Goal: Use online tool/utility: Utilize a website feature to perform a specific function

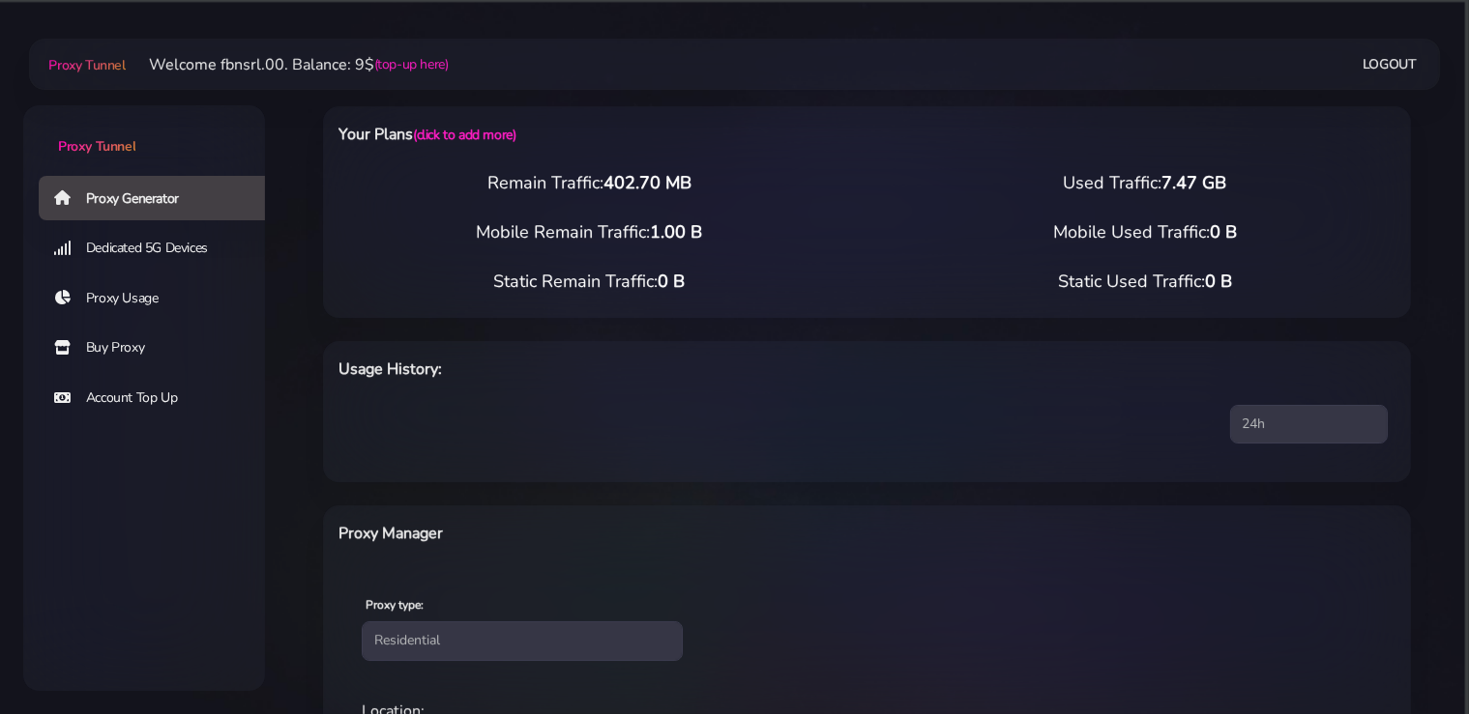
click at [115, 348] on link "Buy Proxy" at bounding box center [160, 348] width 242 height 44
click at [137, 350] on link "Buy Proxy" at bounding box center [160, 348] width 242 height 44
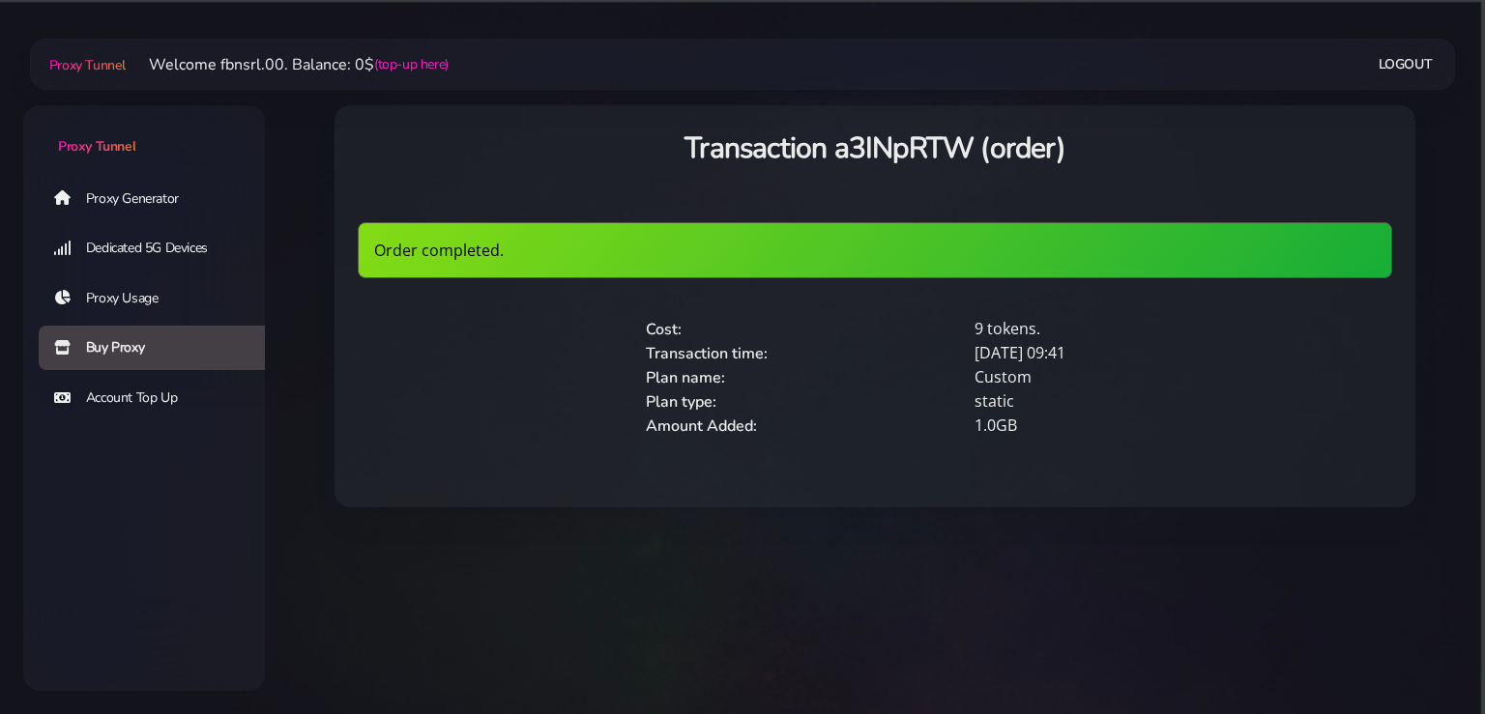
click at [133, 205] on link "Proxy Generator" at bounding box center [160, 198] width 242 height 44
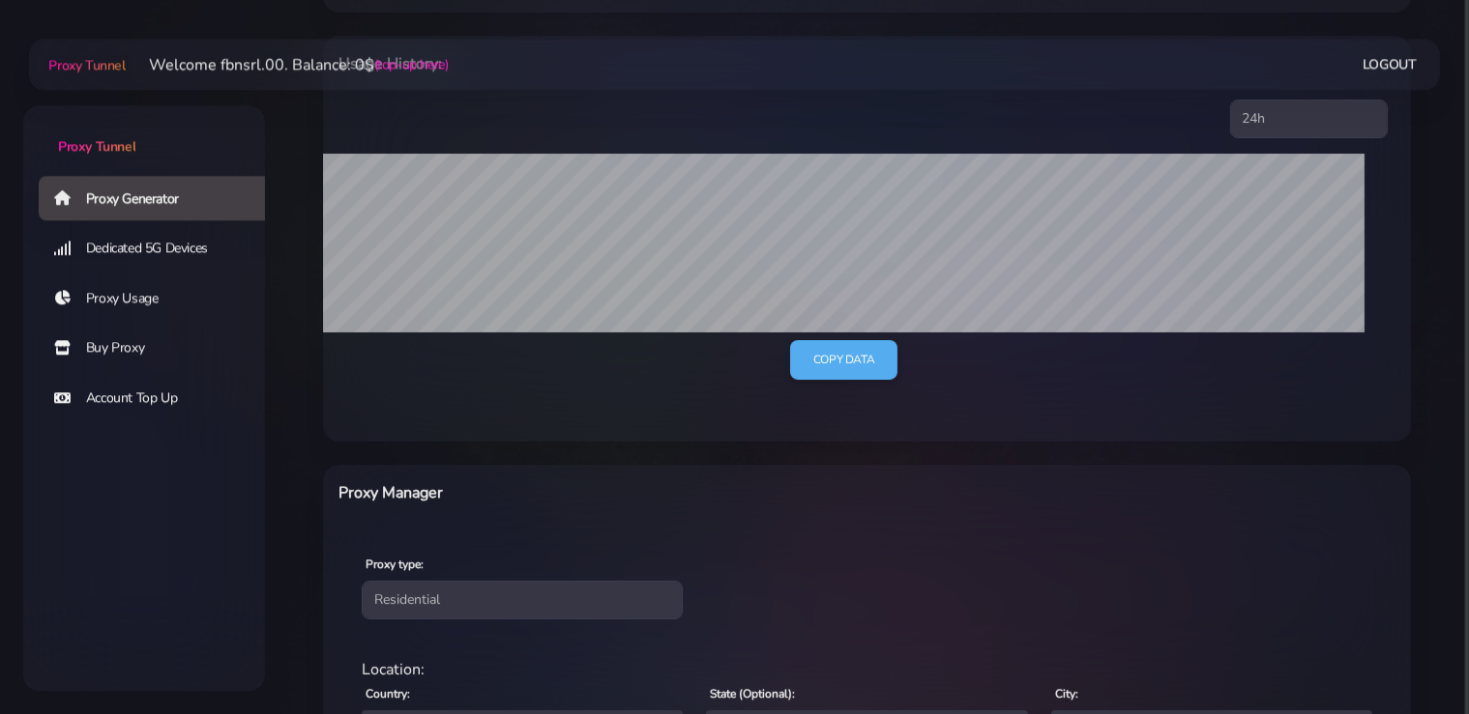
scroll to position [510, 0]
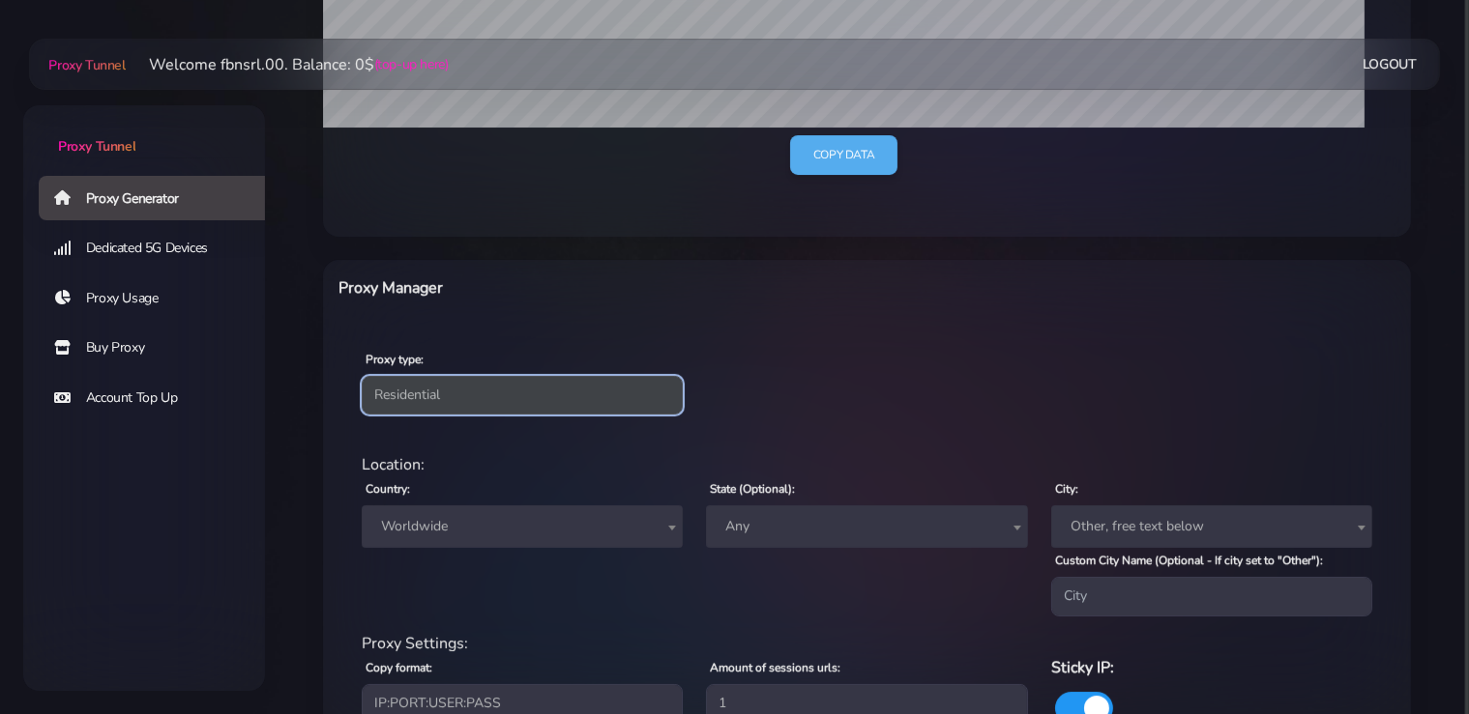
click at [362, 376] on select "Residential Static Mobile" at bounding box center [522, 395] width 321 height 39
select select "static"
click option "Static" at bounding box center [0, 0] width 0 height 0
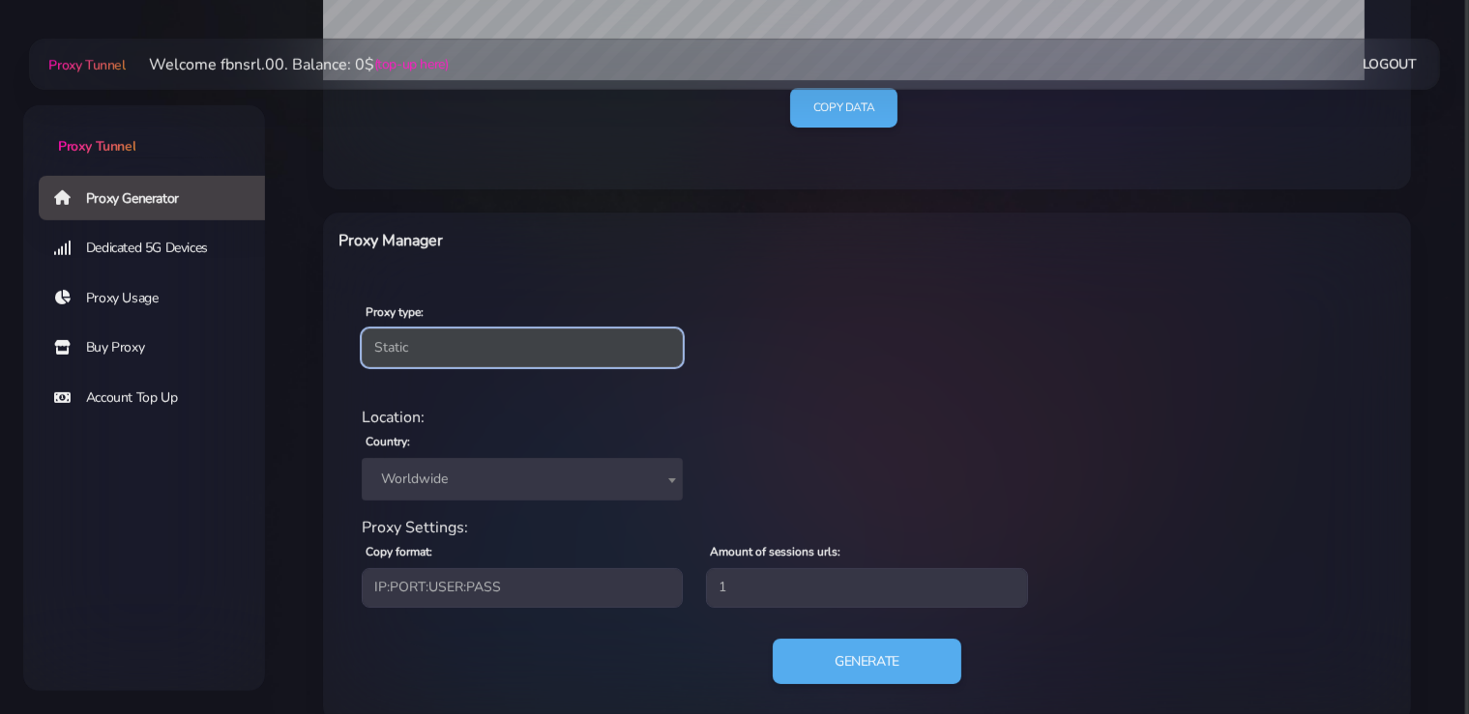
scroll to position [589, 0]
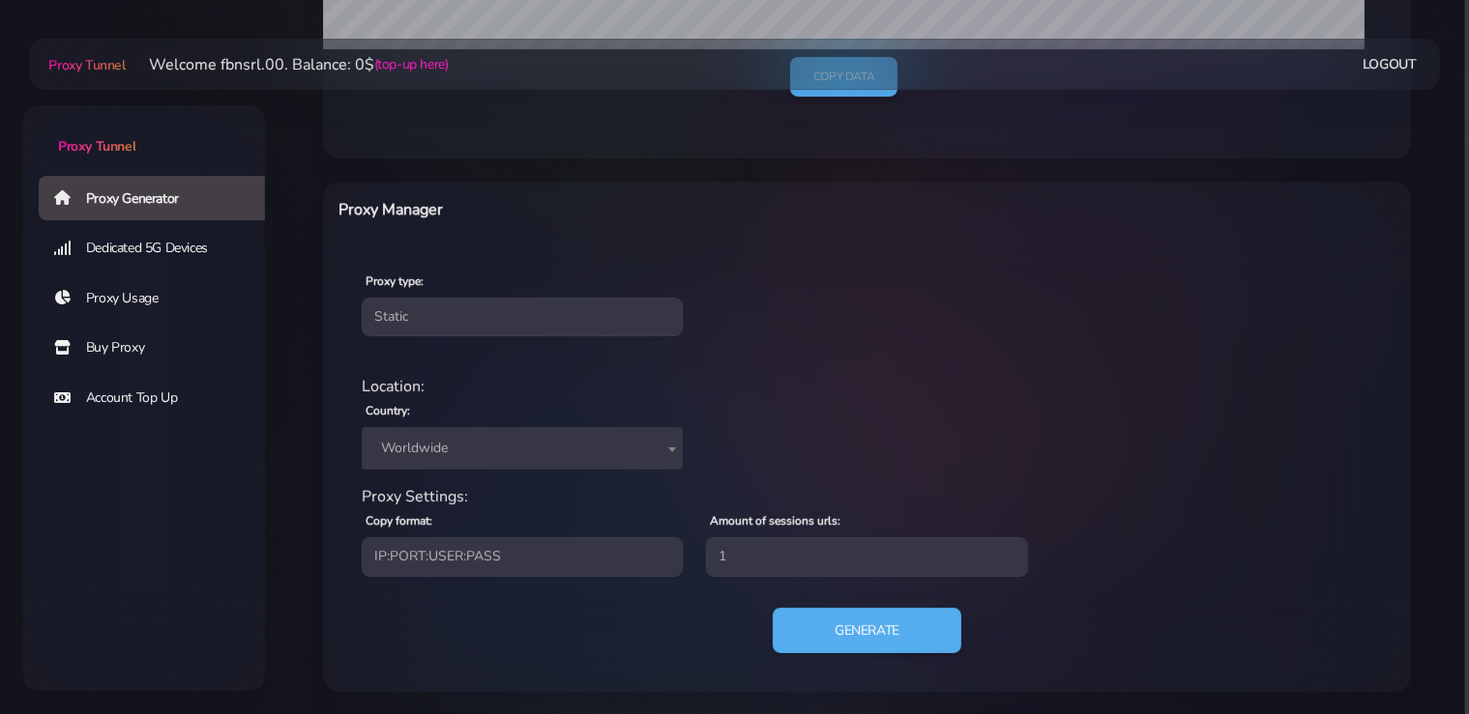
click at [548, 433] on span "Worldwide" at bounding box center [522, 448] width 321 height 43
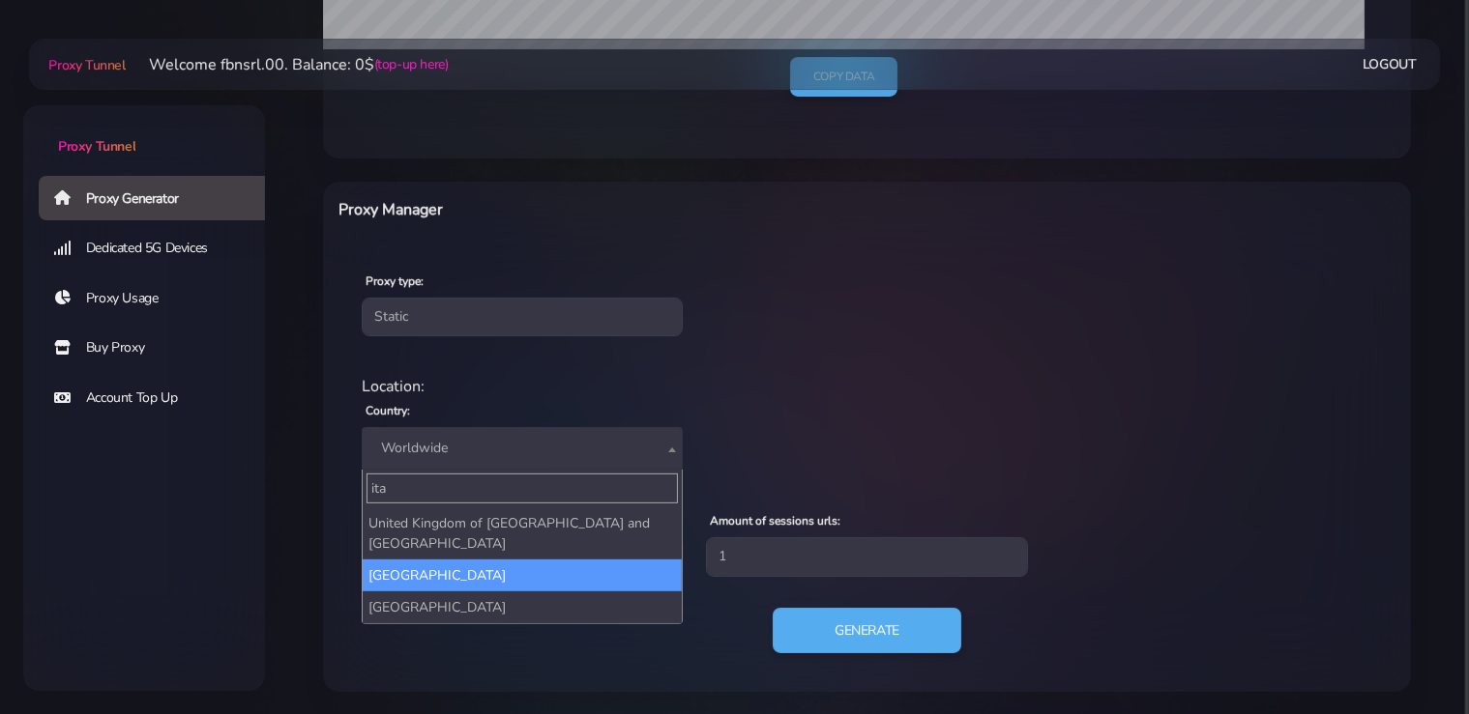
type input "ita"
select select "IT"
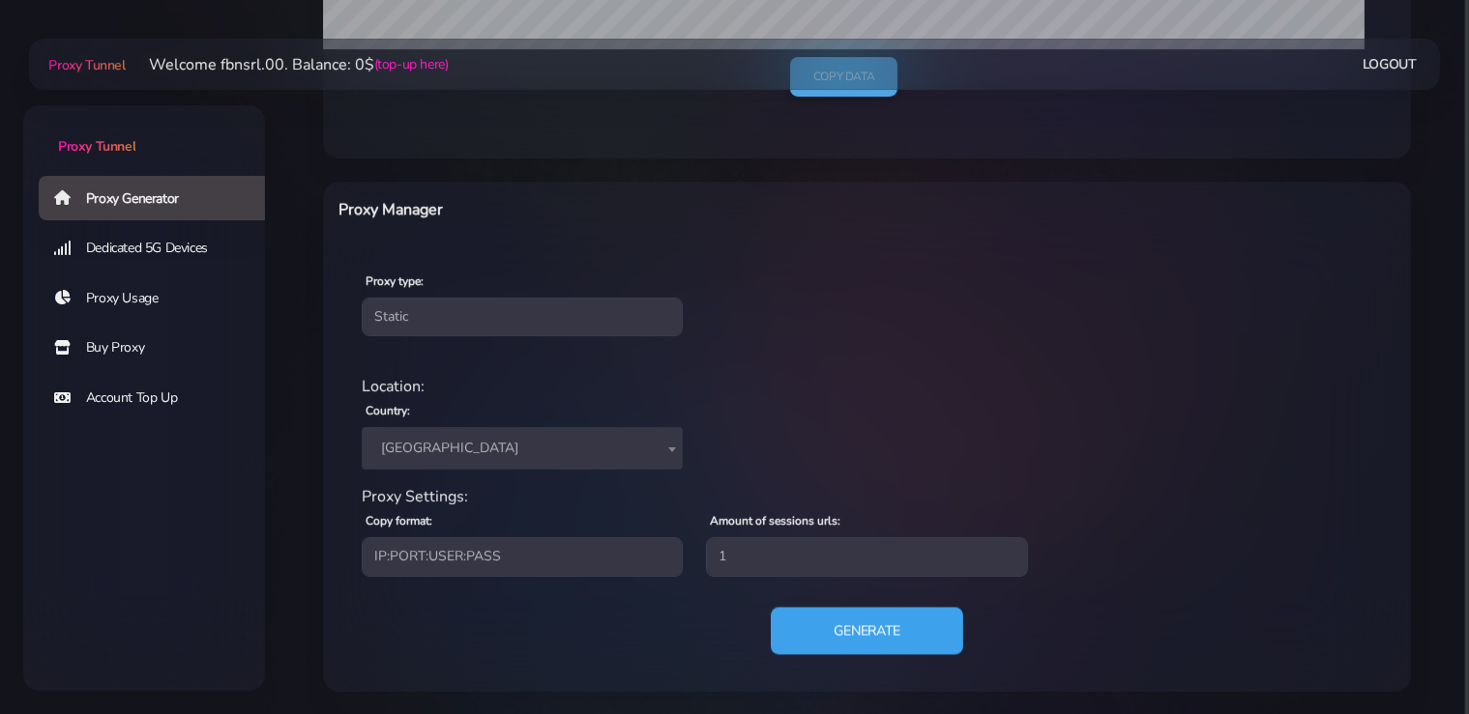
click at [894, 627] on button "Generate" at bounding box center [867, 630] width 192 height 47
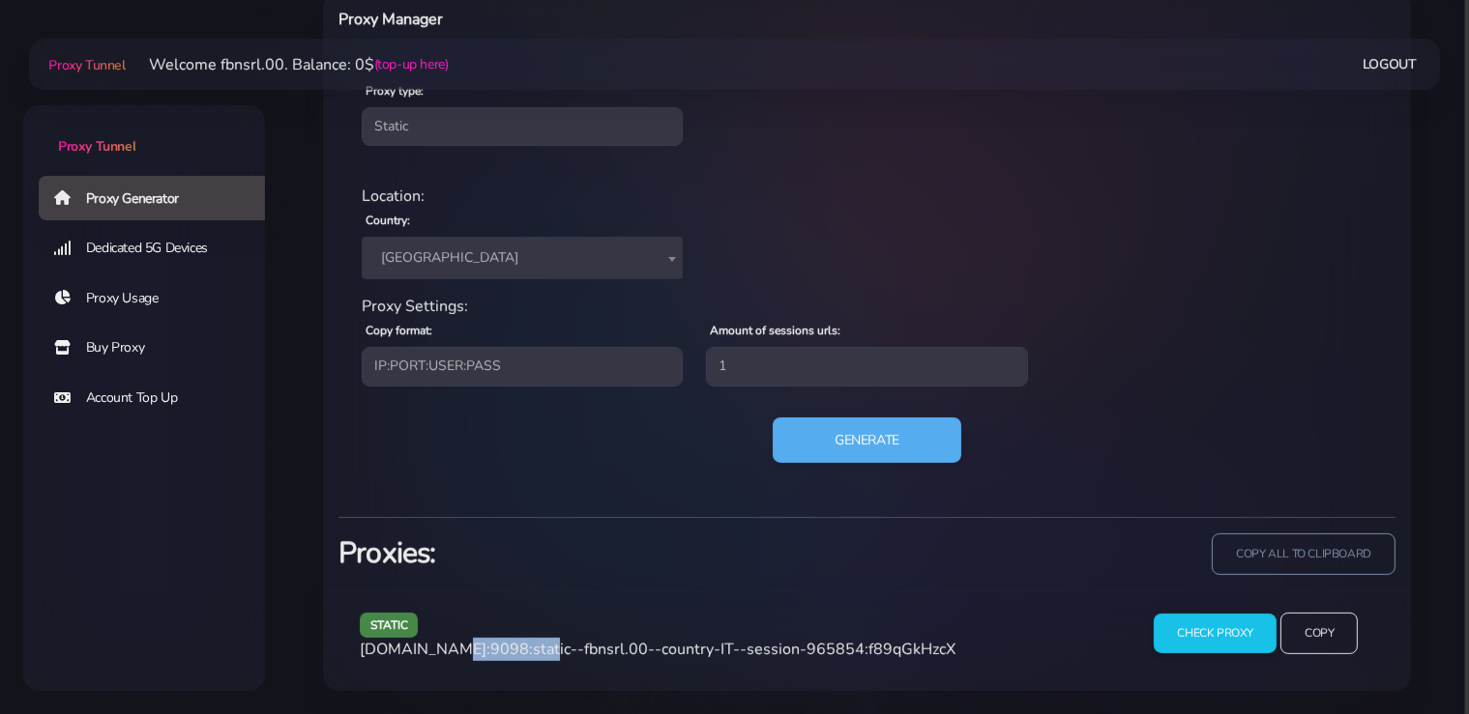
scroll to position [777, 0]
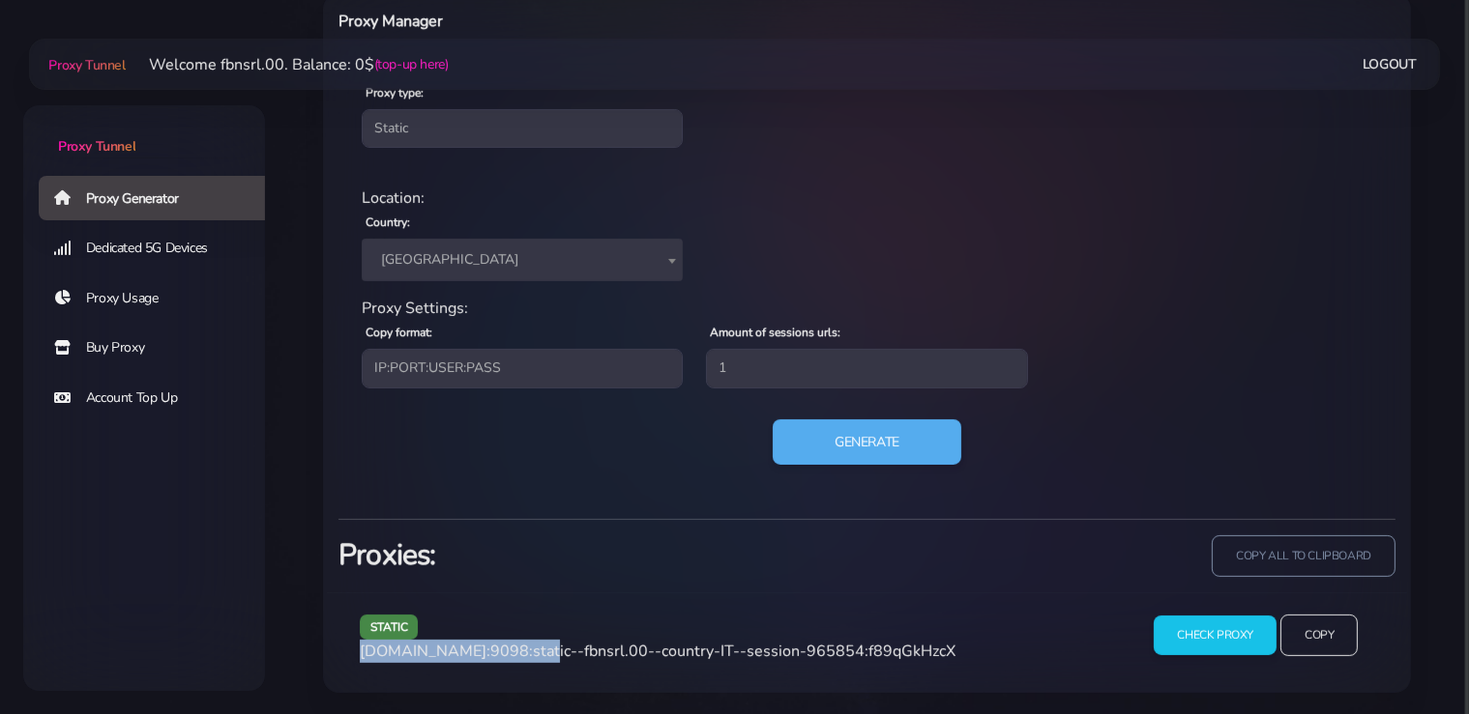
drag, startPoint x: 529, startPoint y: 652, endPoint x: 358, endPoint y: 655, distance: 171.2
click at [358, 655] on div "static agg.proxytunnel.io:9098:static--fbnsrl.00--country-IT--session-965854:f8…" at bounding box center [737, 643] width 778 height 57
copy span "agg.proxytunnel.io:9098"
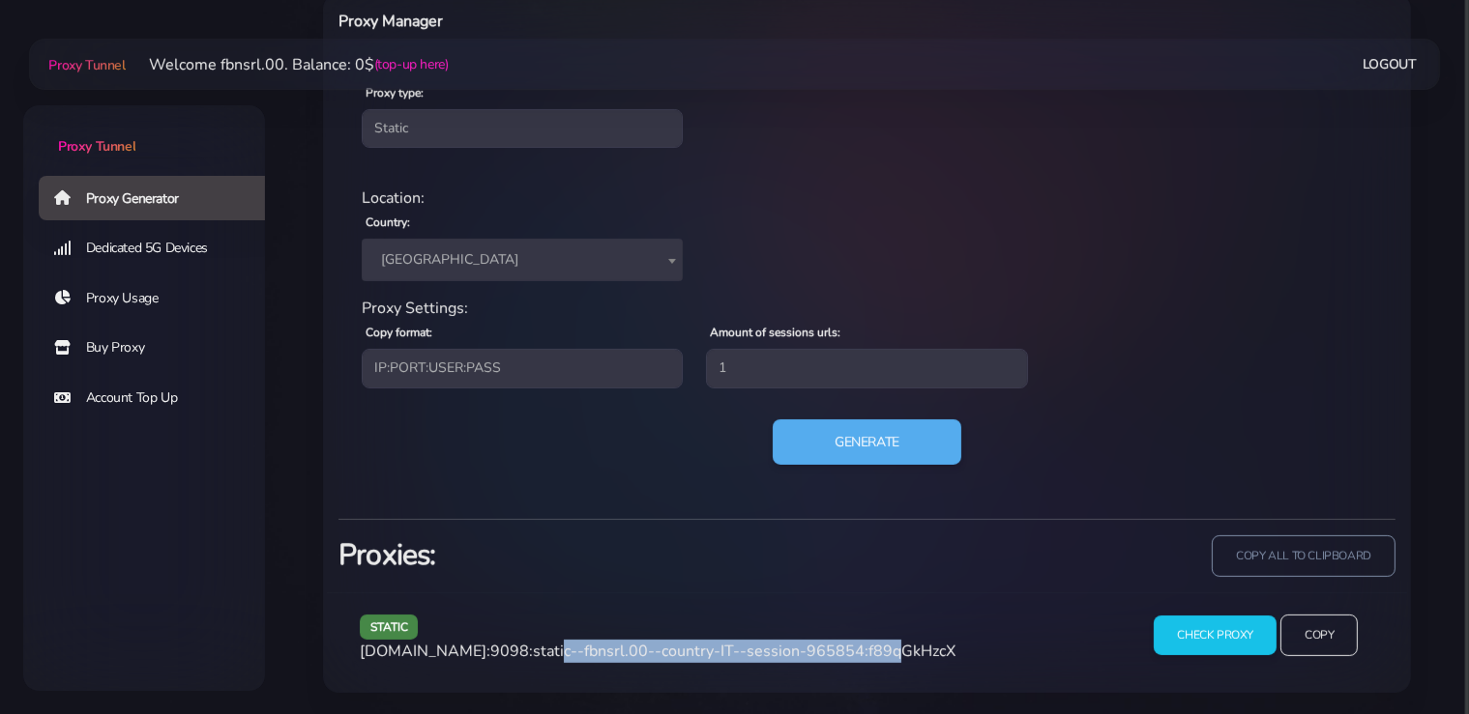
drag, startPoint x: 856, startPoint y: 650, endPoint x: 535, endPoint y: 648, distance: 321.0
click at [535, 648] on span "agg.proxytunnel.io:9098:static--fbnsrl.00--country-IT--session-965854:f89qGkHzcX" at bounding box center [658, 651] width 596 height 21
copy span "static--fbnsrl.00--country-IT--session-965854"
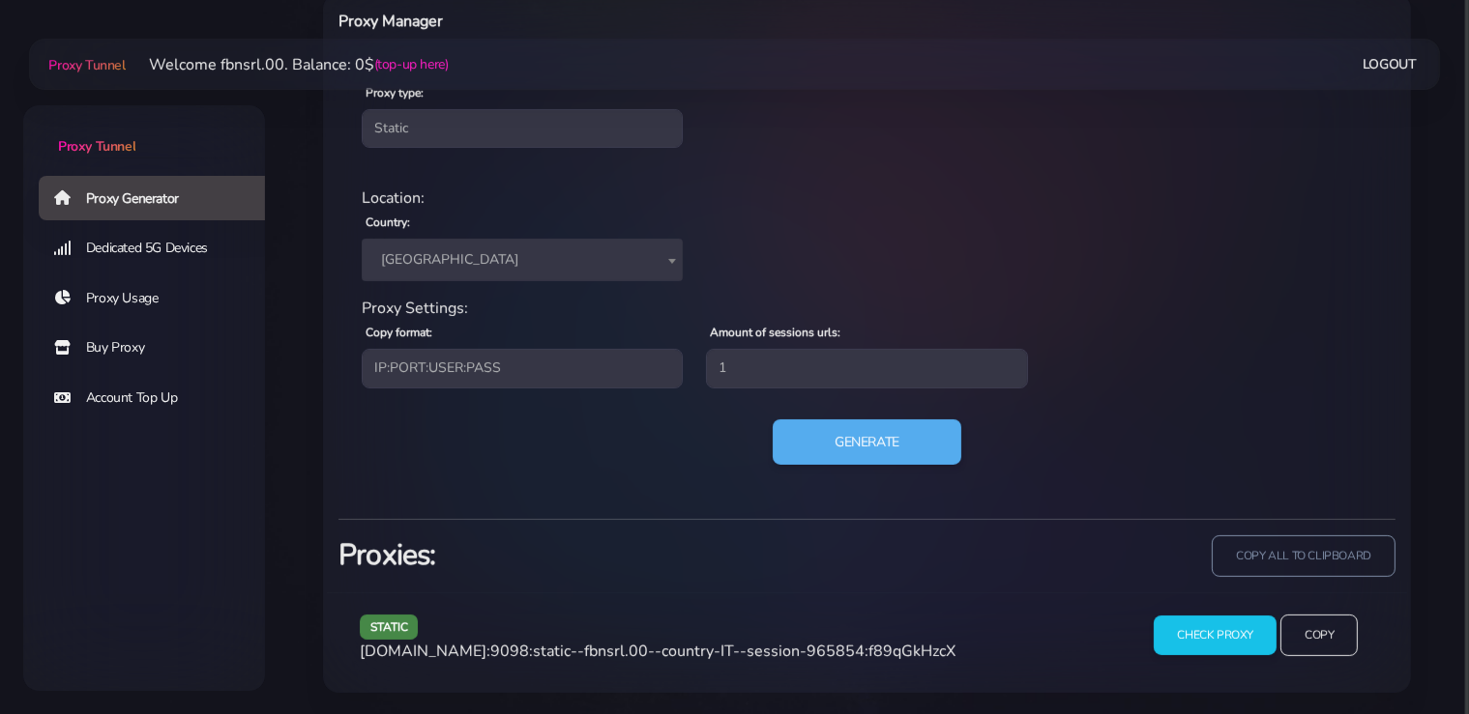
click at [918, 647] on span "agg.proxytunnel.io:9098:static--fbnsrl.00--country-IT--session-965854:f89qGkHzcX" at bounding box center [658, 651] width 596 height 21
copy span "f89qGkHzcX"
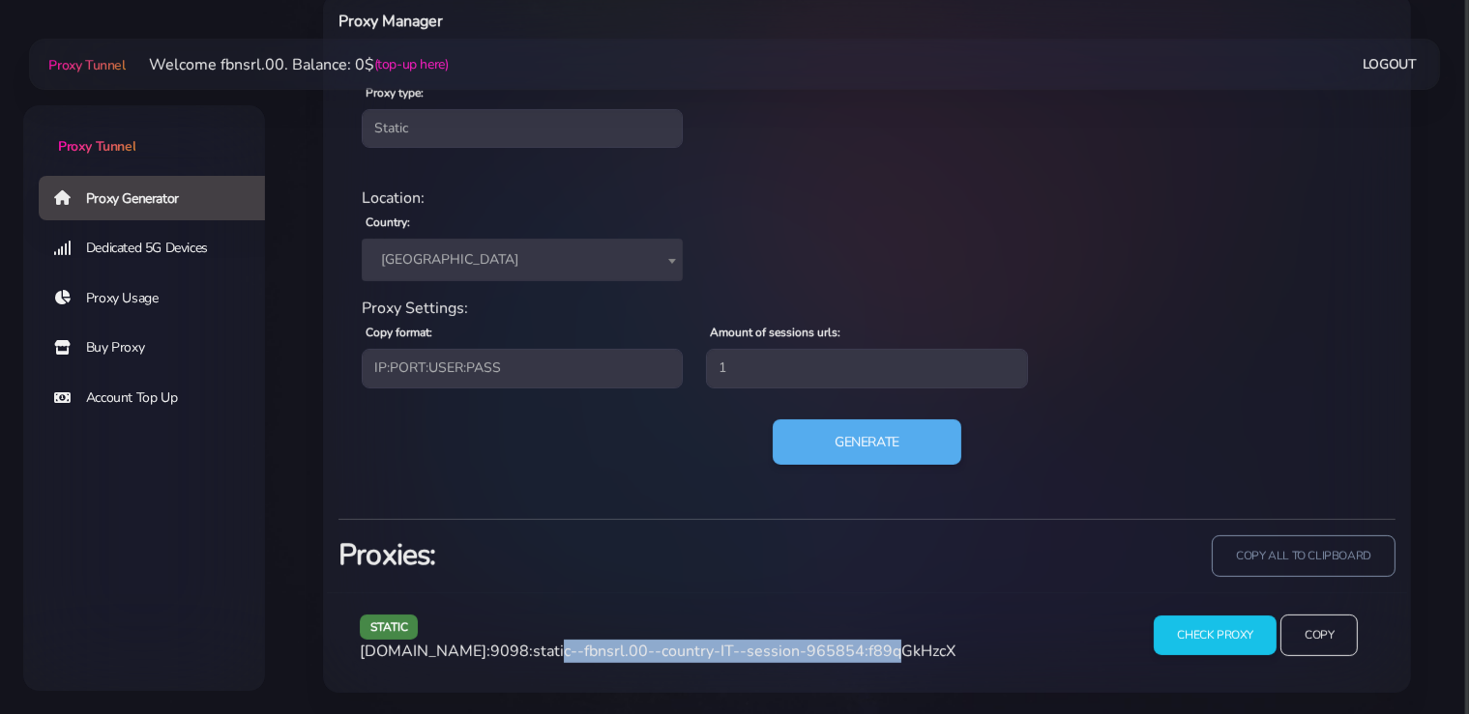
drag, startPoint x: 856, startPoint y: 648, endPoint x: 536, endPoint y: 655, distance: 320.1
click at [536, 655] on span "agg.proxytunnel.io:9098:static--fbnsrl.00--country-IT--session-965854:f89qGkHzcX" at bounding box center [658, 651] width 596 height 21
copy span "static--fbnsrl.00--country-IT--session-965854"
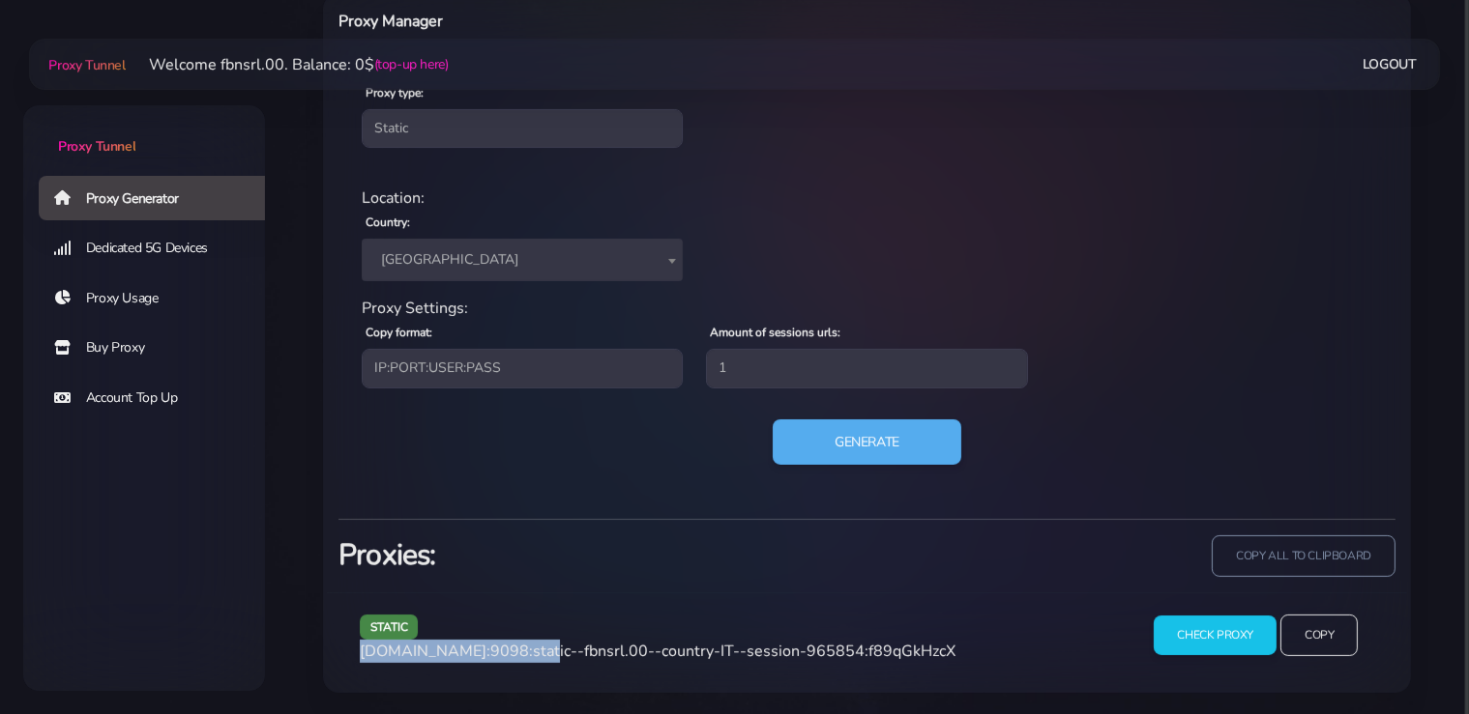
drag, startPoint x: 528, startPoint y: 648, endPoint x: 346, endPoint y: 653, distance: 181.8
click at [346, 653] on div "static agg.proxytunnel.io:9098:static--fbnsrl.00--country-IT--session-965854:f8…" at bounding box center [867, 643] width 1080 height 101
copy span "agg.proxytunnel.io:9098"
